Goal: Obtain resource: Obtain resource

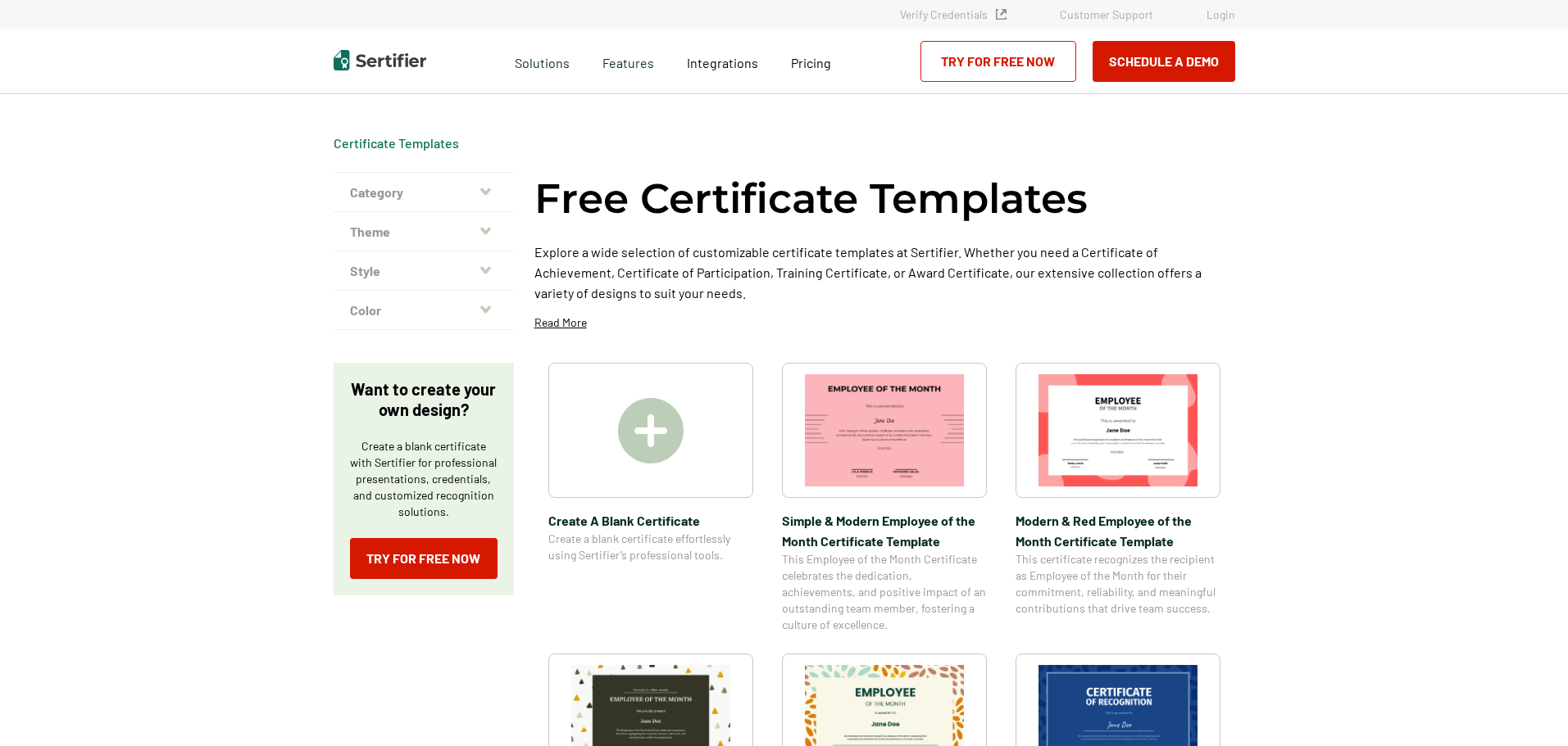
click at [657, 449] on img at bounding box center [650, 431] width 66 height 66
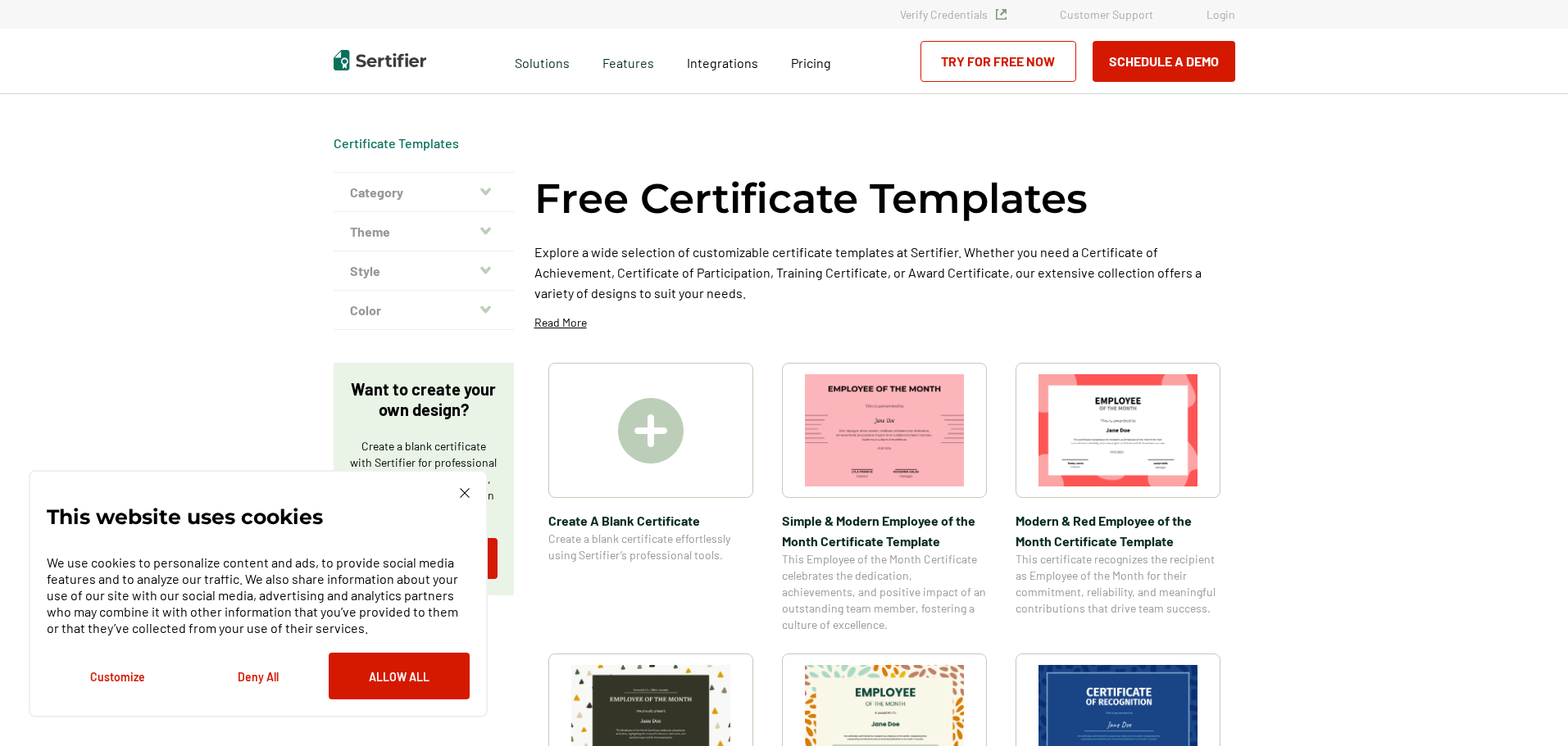
click at [470, 489] on div "This website uses cookies We use cookies to personalize content and ads, to pro…" at bounding box center [258, 594] width 459 height 248
click at [463, 493] on img at bounding box center [464, 492] width 9 height 9
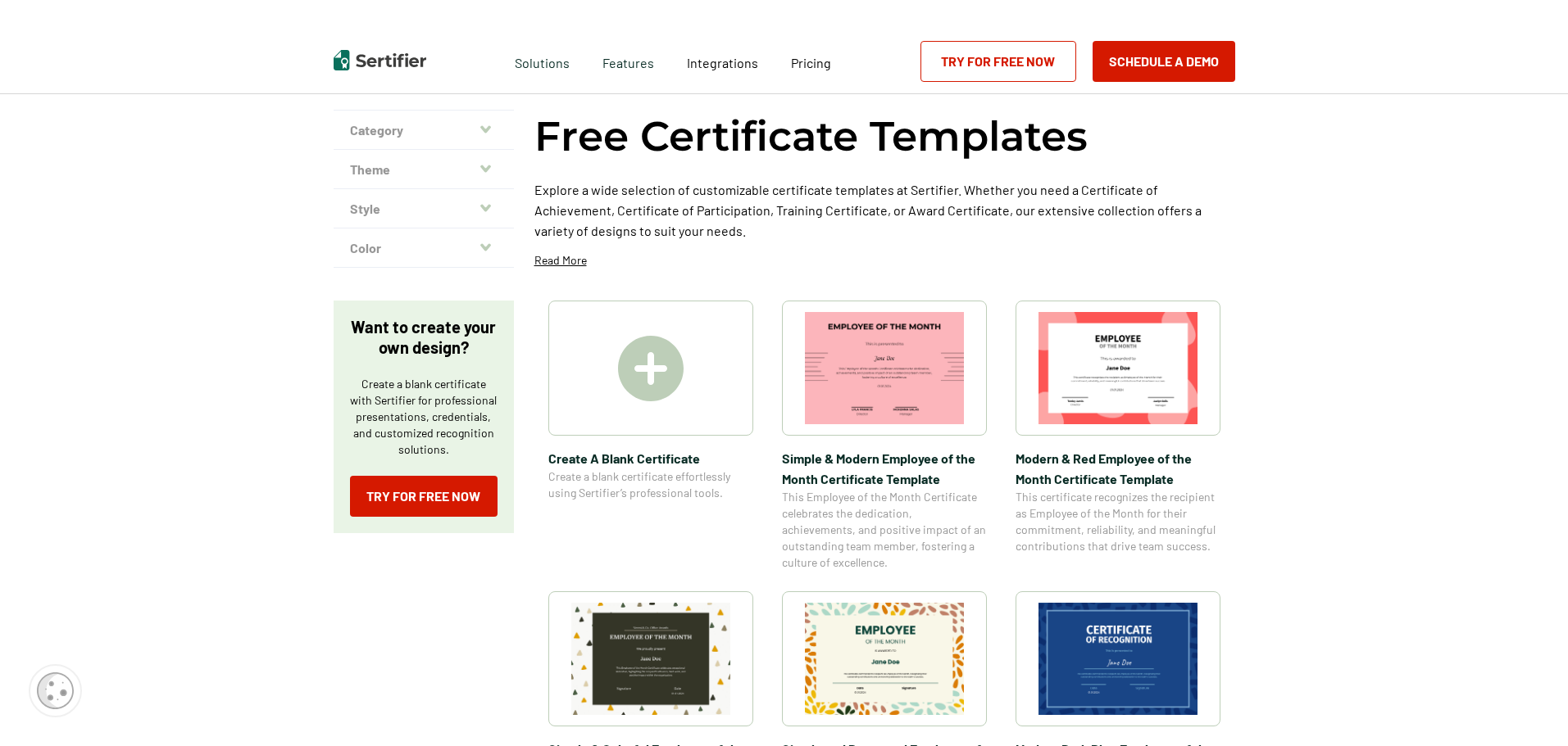
scroll to position [246, 0]
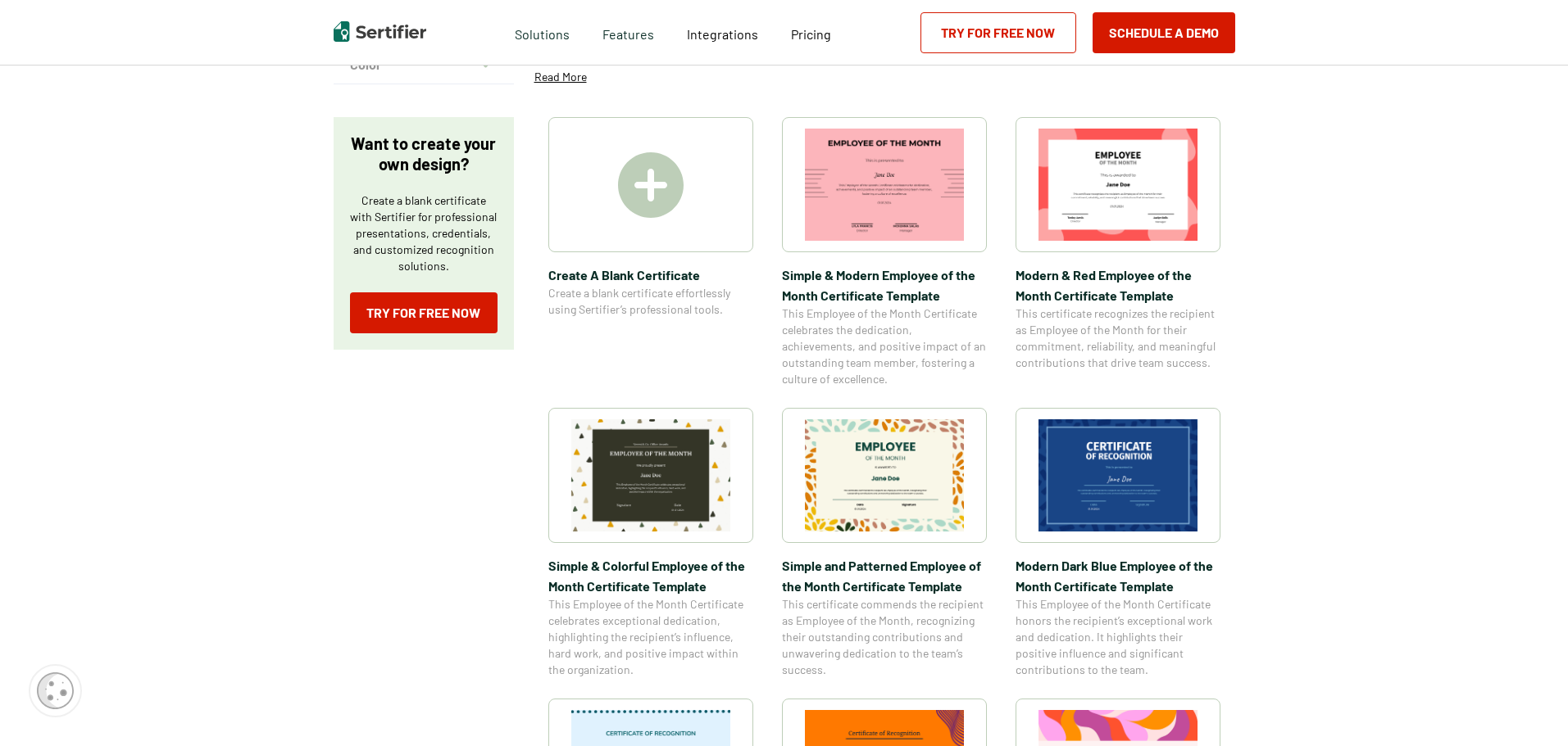
click at [1116, 474] on img at bounding box center [1118, 475] width 159 height 112
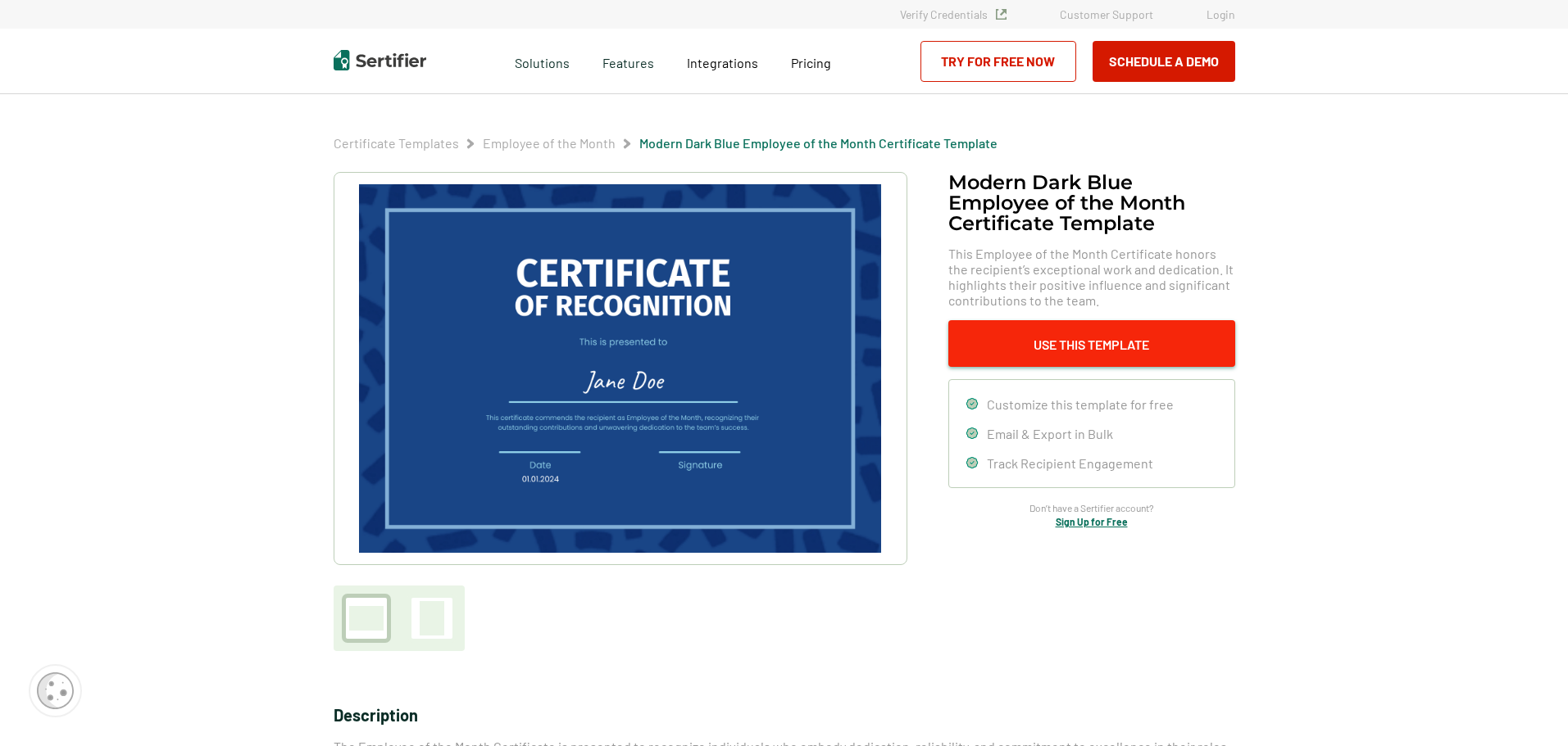
click at [1065, 343] on button "Use This Template" at bounding box center [1092, 343] width 287 height 47
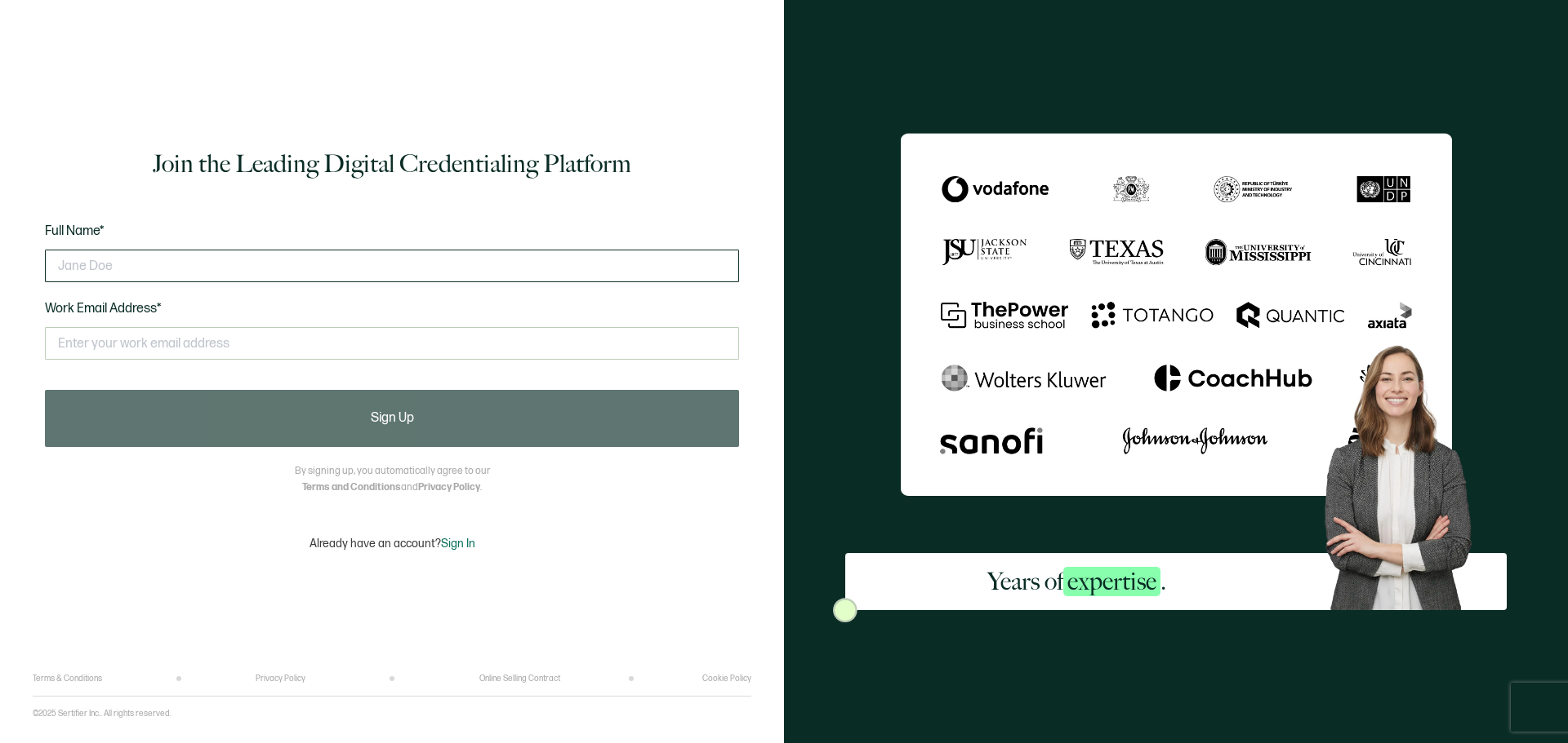
click at [218, 265] on input "text" at bounding box center [392, 266] width 694 height 32
type input "[PERSON_NAME]"
click at [200, 347] on input "text" at bounding box center [392, 344] width 694 height 32
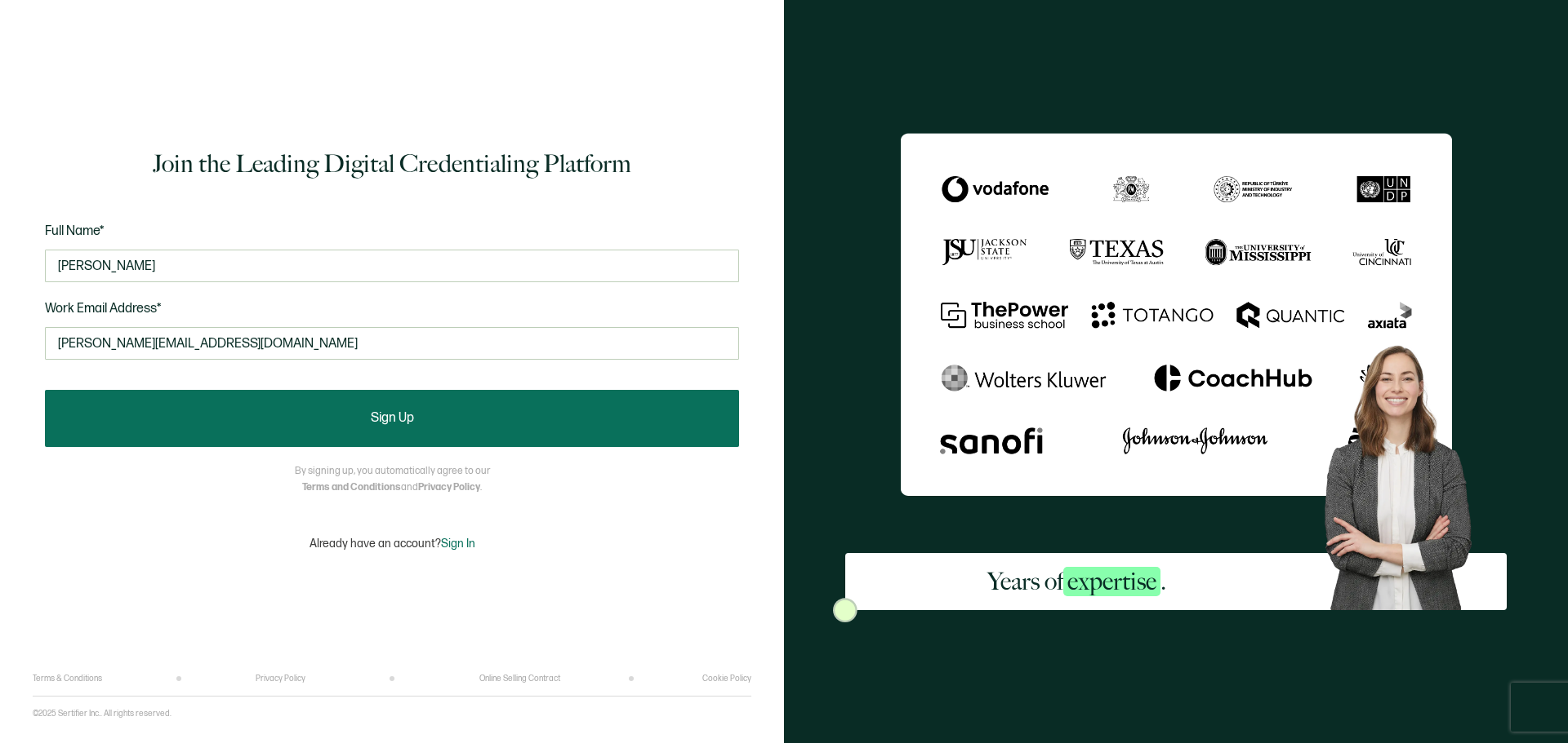
type input "[PERSON_NAME][EMAIL_ADDRESS][DOMAIN_NAME]"
click at [258, 423] on button "Sign Up" at bounding box center [392, 418] width 694 height 57
